Goal: Find specific page/section: Find specific page/section

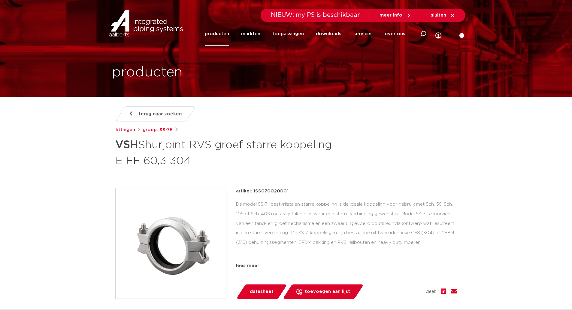
click at [165, 113] on span "terug naar zoeken" at bounding box center [160, 114] width 43 height 10
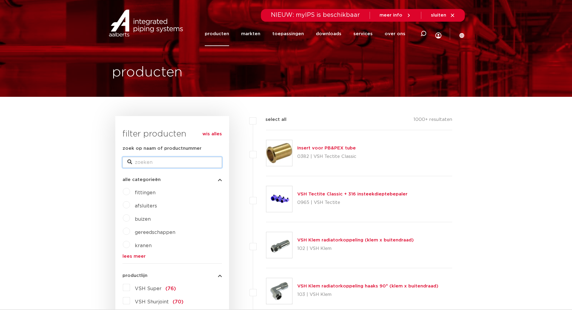
click at [153, 166] on input "zoek op naam of productnummer" at bounding box center [172, 162] width 99 height 11
type input "M07"
